Goal: Use online tool/utility: Utilize a website feature to perform a specific function

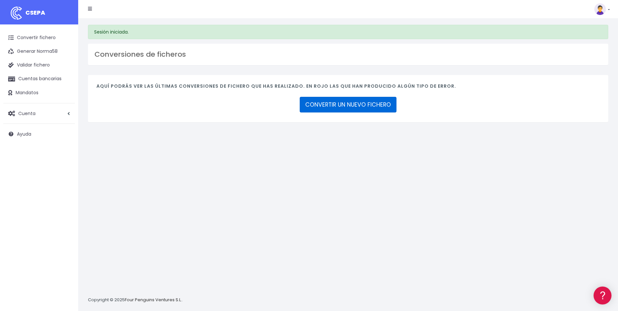
click at [339, 102] on link "CONVERTIR UN NUEVO FICHERO" at bounding box center [348, 105] width 97 height 16
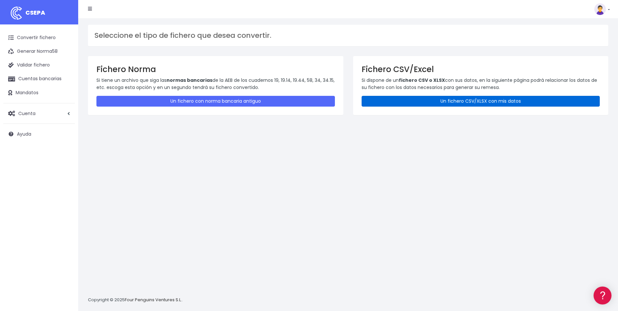
click at [423, 103] on link "Un fichero CSV/XLSX con mis datos" at bounding box center [481, 101] width 239 height 11
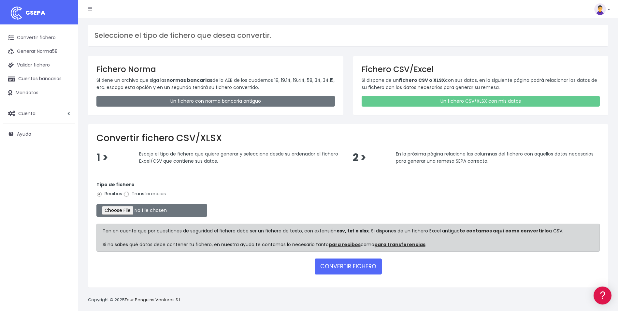
click at [127, 194] on input "Transferencias" at bounding box center [127, 194] width 6 height 6
radio input "true"
click at [118, 209] on input "file" at bounding box center [152, 210] width 111 height 13
type input "C:\fakepath\TRANSF GASTOS CEA AGO.xlsx"
click at [349, 265] on button "CONVERTIR FICHERO" at bounding box center [348, 267] width 67 height 16
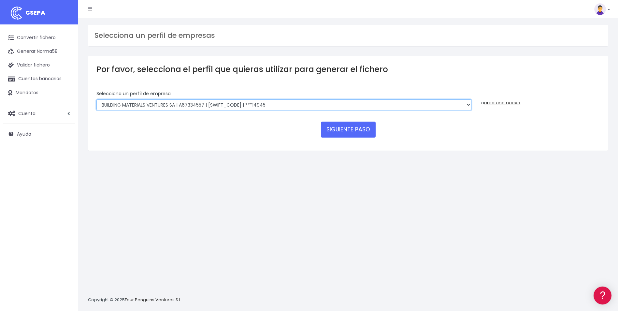
click at [189, 109] on select "COMPAÑIA ESPAÑOLA DE AISLAMIENTOS S.A.U. | A43039288 | CAIXESBBXXX | ***90958 L…" at bounding box center [284, 104] width 375 height 11
select select "2752"
click at [97, 99] on select "COMPAÑIA ESPAÑOLA DE AISLAMIENTOS S.A.U. | A43039288 | CAIXESBBXXX | ***90958 L…" at bounding box center [284, 104] width 375 height 11
click at [354, 132] on button "SIGUIENTE PASO" at bounding box center [348, 130] width 55 height 16
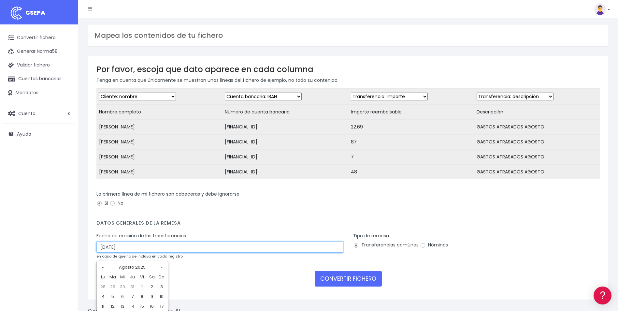
click at [106, 251] on input "28/08/2025" at bounding box center [220, 247] width 247 height 11
type input "27/08/2025"
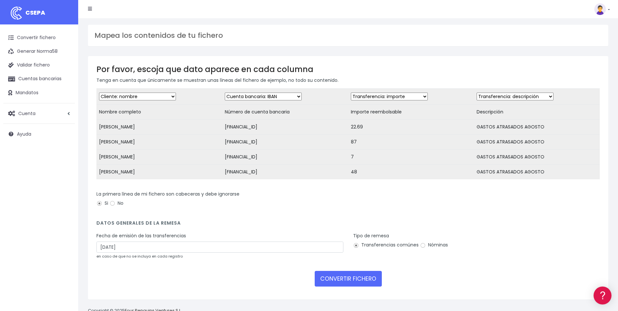
click at [202, 235] on form "Desechar campo Cliente: nombre Cliente: DNI Cliente: Email Cliente: referencia …" at bounding box center [349, 189] width 504 height 203
click at [336, 281] on button "CONVERTIR FICHERO" at bounding box center [348, 279] width 67 height 16
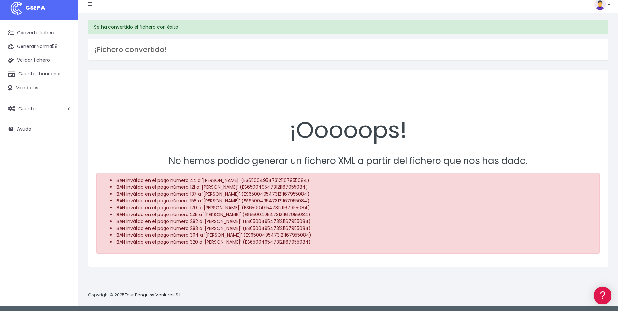
scroll to position [6, 0]
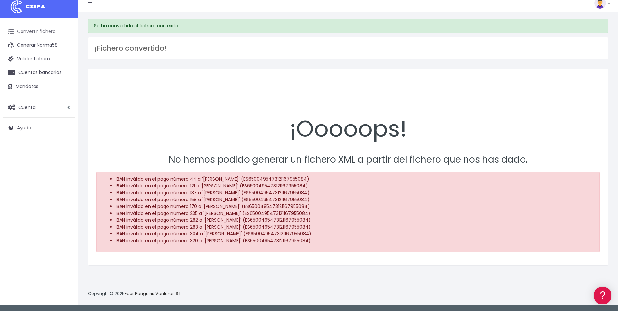
click at [46, 30] on link "Convertir fichero" at bounding box center [39, 32] width 72 height 14
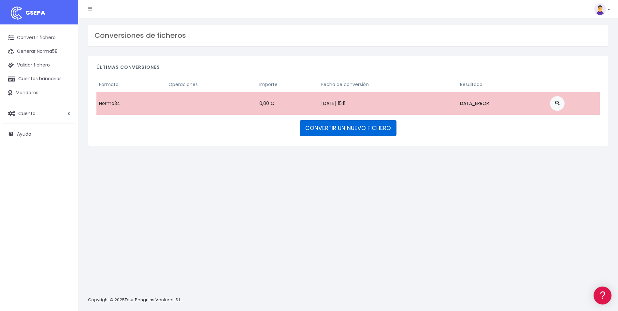
click at [318, 126] on link "CONVERTIR UN NUEVO FICHERO" at bounding box center [348, 128] width 97 height 16
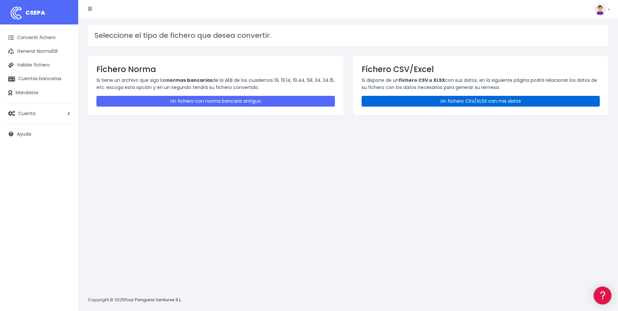
click at [434, 100] on link "Un fichero CSV/XLSX con mis datos" at bounding box center [481, 101] width 239 height 11
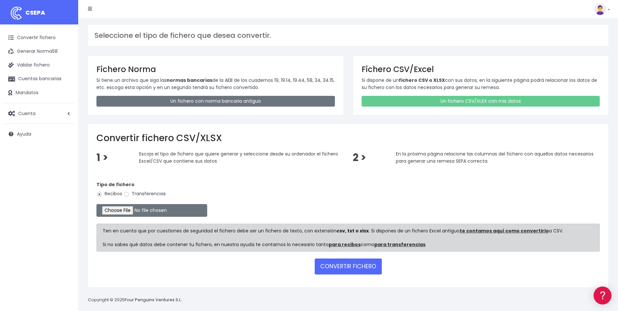
click at [137, 194] on label "Transferencias" at bounding box center [145, 193] width 42 height 7
click at [129, 194] on input "Transferencias" at bounding box center [127, 194] width 6 height 6
radio input "true"
click at [128, 211] on input "file" at bounding box center [152, 210] width 111 height 13
type input "C:\fakepath\TRANSF GASTOS CEA AGO.xlsx"
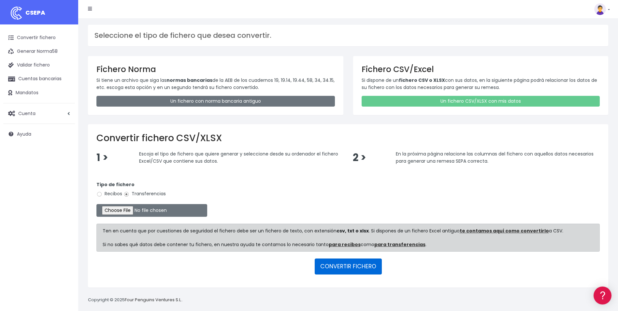
click at [331, 264] on button "CONVERTIR FICHERO" at bounding box center [348, 267] width 67 height 16
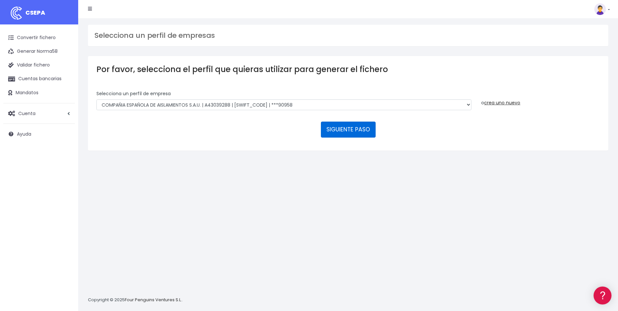
click at [346, 131] on button "SIGUIENTE PASO" at bounding box center [348, 130] width 55 height 16
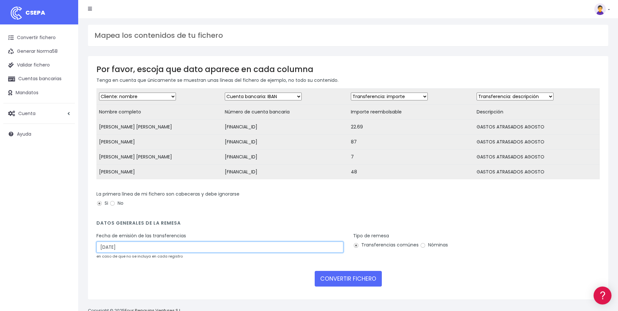
click at [106, 253] on input "[DATE]" at bounding box center [220, 247] width 247 height 11
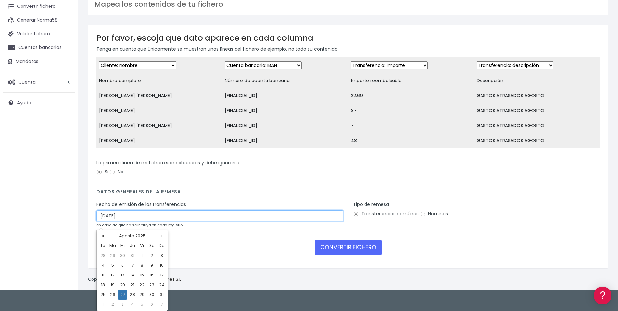
type input "[DATE]"
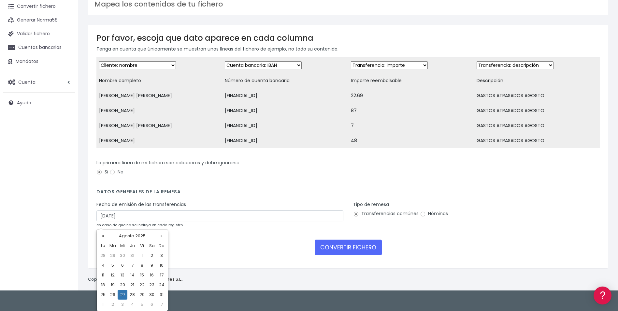
click at [124, 294] on td "27" at bounding box center [123, 295] width 10 height 10
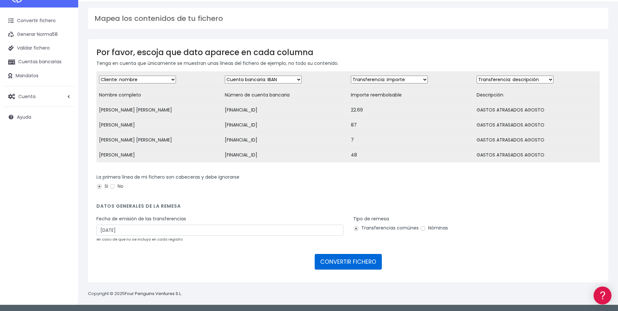
click at [348, 261] on button "CONVERTIR FICHERO" at bounding box center [348, 262] width 67 height 16
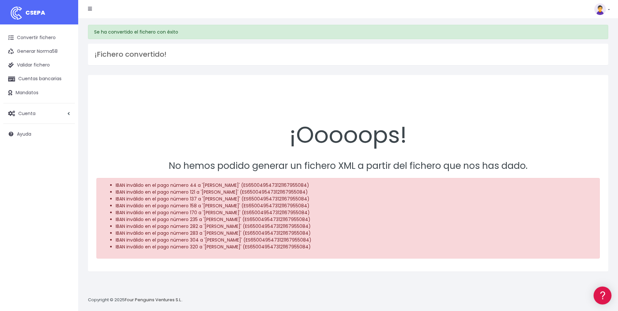
scroll to position [6, 0]
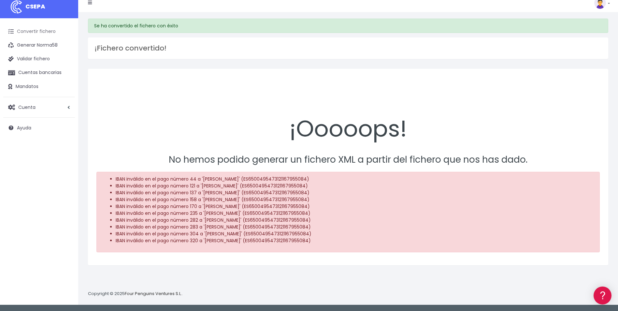
click at [44, 32] on link "Convertir fichero" at bounding box center [39, 32] width 72 height 14
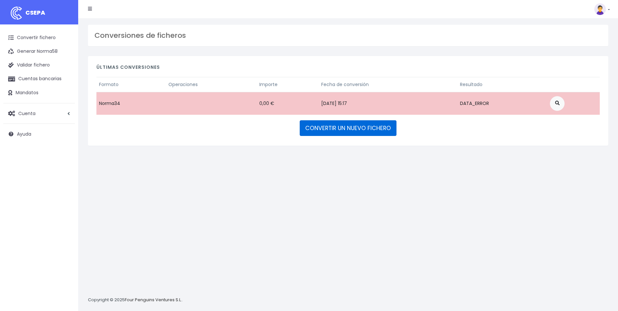
click at [320, 125] on link "CONVERTIR UN NUEVO FICHERO" at bounding box center [348, 128] width 97 height 16
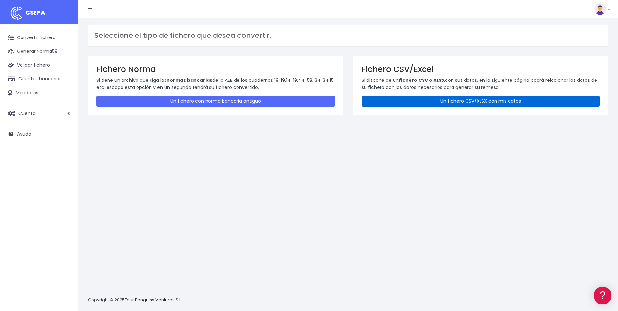
click at [450, 98] on link "Un fichero CSV/XLSX con mis datos" at bounding box center [481, 101] width 239 height 11
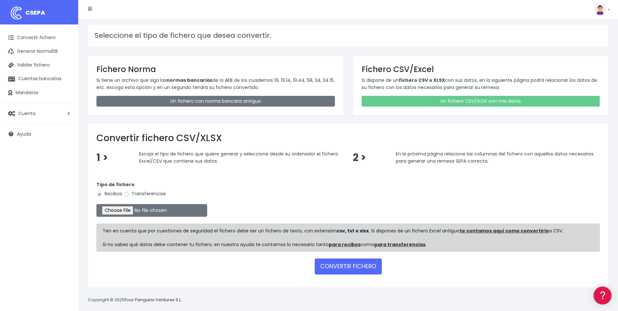
click at [134, 190] on div "Tipo de fichero Recibos Transferencias" at bounding box center [349, 190] width 504 height 18
click at [134, 194] on label "Transferencias" at bounding box center [145, 193] width 42 height 7
click at [129, 194] on input "Transferencias" at bounding box center [127, 194] width 6 height 6
radio input "true"
click at [126, 212] on input "file" at bounding box center [152, 210] width 111 height 13
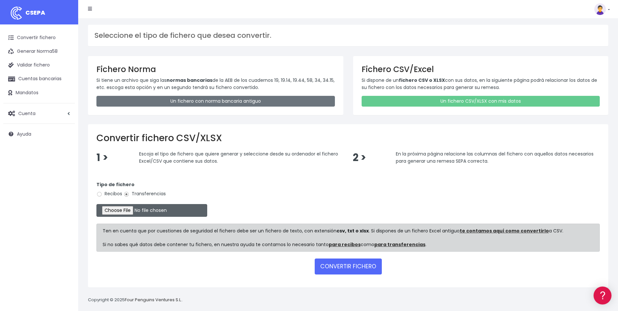
type input "C:\fakepath\TRANSF GASTOS CEA AGO.xlsx"
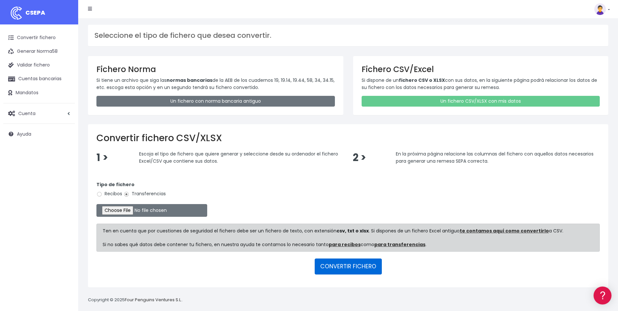
click at [343, 266] on button "CONVERTIR FICHERO" at bounding box center [348, 267] width 67 height 16
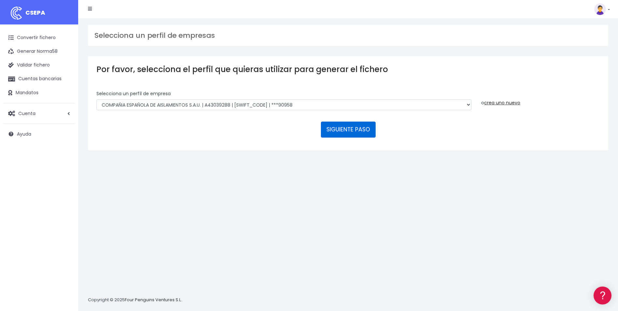
click at [338, 131] on button "SIGUIENTE PASO" at bounding box center [348, 130] width 55 height 16
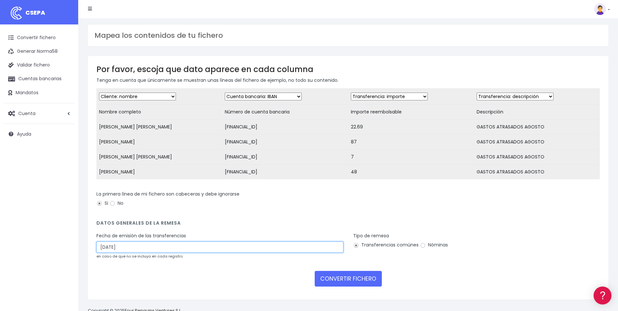
click at [105, 251] on input "28/08/2025" at bounding box center [220, 247] width 247 height 11
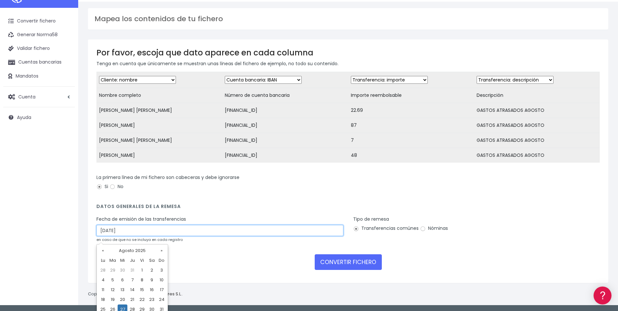
scroll to position [31, 0]
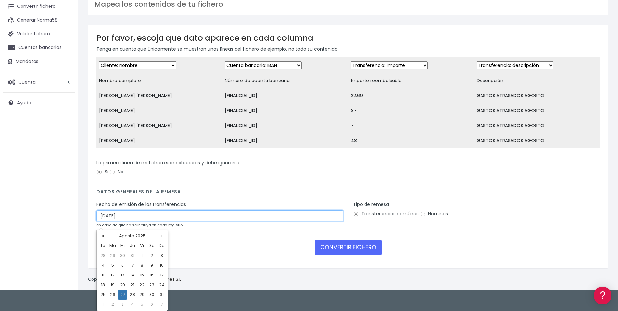
type input "27/08/2025"
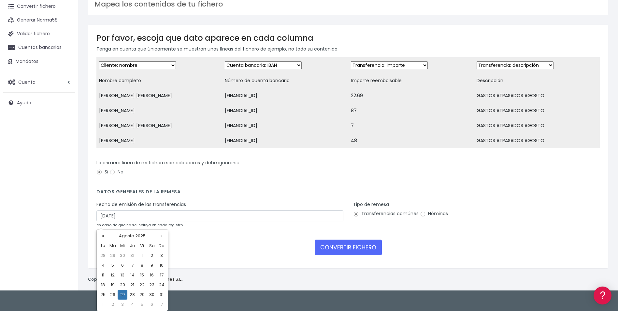
click at [126, 293] on td "27" at bounding box center [123, 295] width 10 height 10
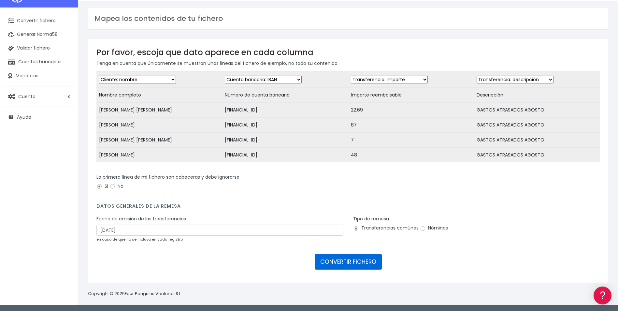
click at [345, 258] on button "CONVERTIR FICHERO" at bounding box center [348, 262] width 67 height 16
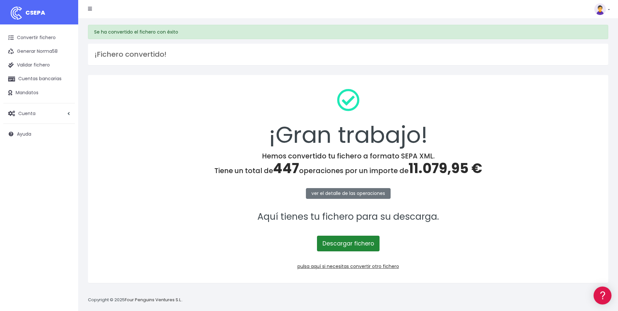
click at [348, 244] on link "Descargar fichero" at bounding box center [348, 244] width 63 height 16
click at [49, 39] on link "Convertir fichero" at bounding box center [39, 38] width 72 height 14
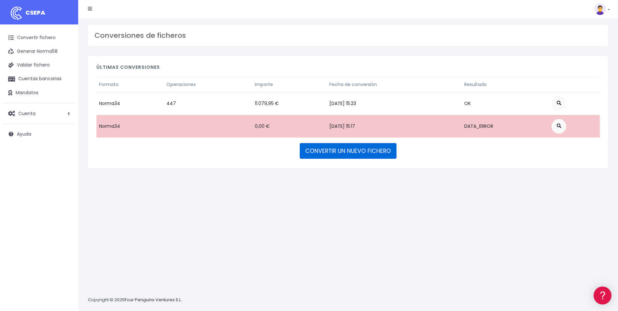
click at [357, 151] on link "CONVERTIR UN NUEVO FICHERO" at bounding box center [348, 151] width 97 height 16
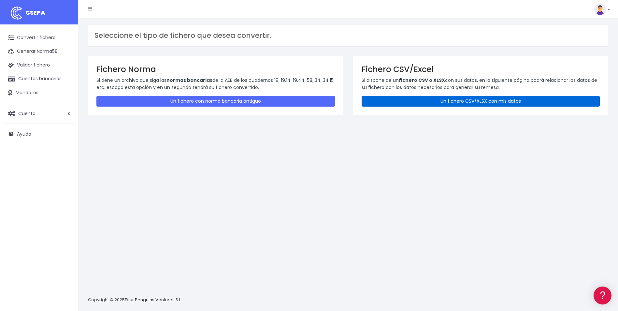
click at [433, 104] on link "Un fichero CSV/XLSX con mis datos" at bounding box center [481, 101] width 239 height 11
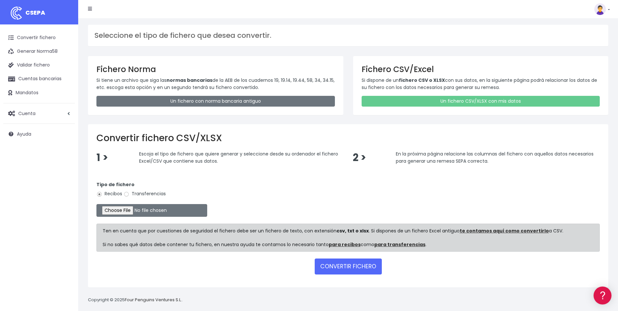
click at [131, 193] on label "Transferencias" at bounding box center [145, 193] width 42 height 7
click at [129, 193] on input "Transferencias" at bounding box center [127, 194] width 6 height 6
radio input "true"
click at [131, 210] on input "file" at bounding box center [152, 210] width 111 height 13
type input "C:\fakepath\TRANSF GASTOS LE AGO.xlsx"
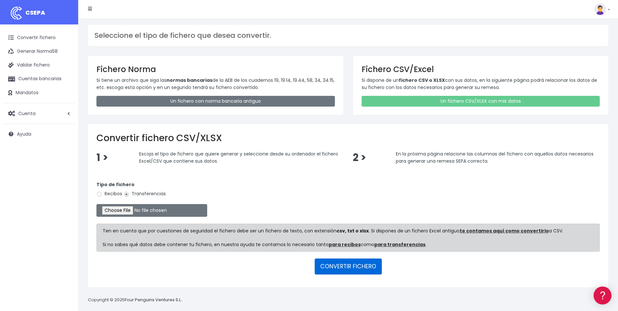
click at [338, 264] on button "CONVERTIR FICHERO" at bounding box center [348, 267] width 67 height 16
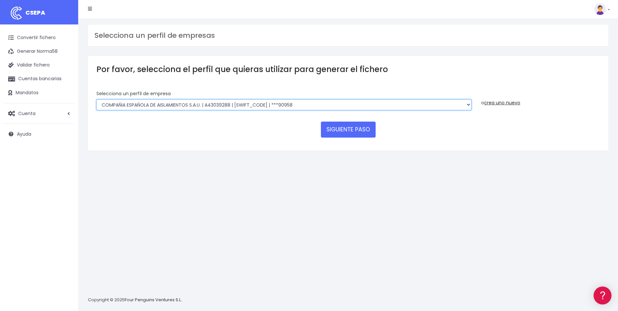
click at [186, 105] on select "COMPAÑIA ESPAÑOLA DE AISLAMIENTOS S.A.U. | A43039288 | CAIXESBBXXX | ***90958 L…" at bounding box center [284, 104] width 375 height 11
select select "2753"
click at [97, 99] on select "COMPAÑIA ESPAÑOLA DE AISLAMIENTOS S.A.U. | A43039288 | CAIXESBBXXX | ***90958 L…" at bounding box center [284, 104] width 375 height 11
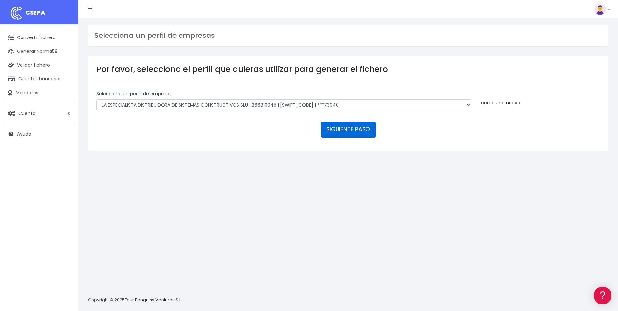
click at [331, 130] on button "SIGUIENTE PASO" at bounding box center [348, 130] width 55 height 16
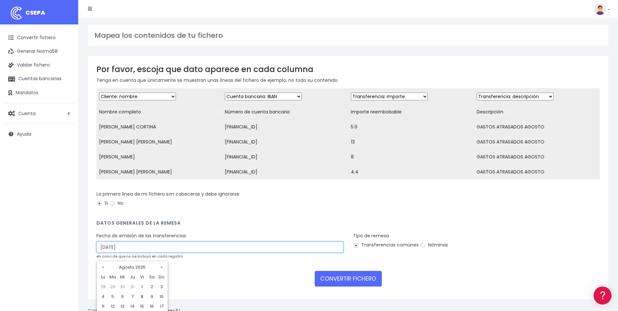
click at [106, 253] on input "28/08/2025" at bounding box center [220, 247] width 247 height 11
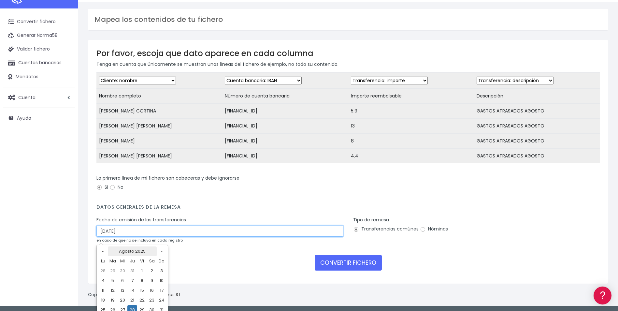
scroll to position [31, 0]
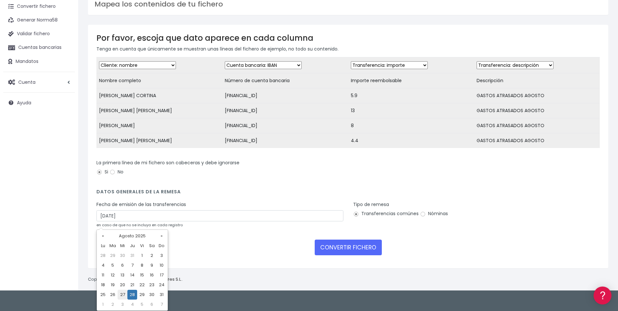
click at [124, 294] on td "27" at bounding box center [123, 295] width 10 height 10
type input "27/08/2025"
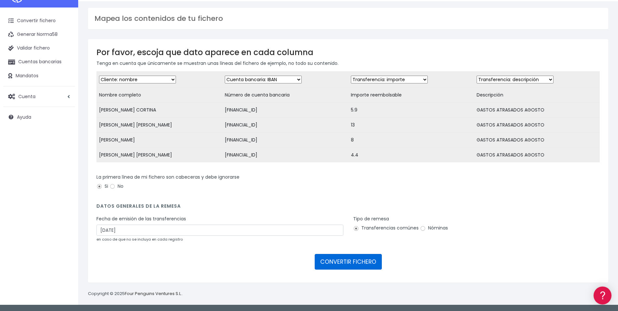
click at [347, 258] on button "CONVERTIR FICHERO" at bounding box center [348, 262] width 67 height 16
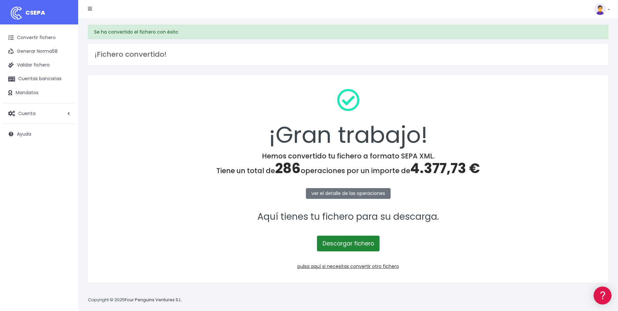
click at [349, 243] on link "Descargar fichero" at bounding box center [348, 244] width 63 height 16
